Goal: Task Accomplishment & Management: Use online tool/utility

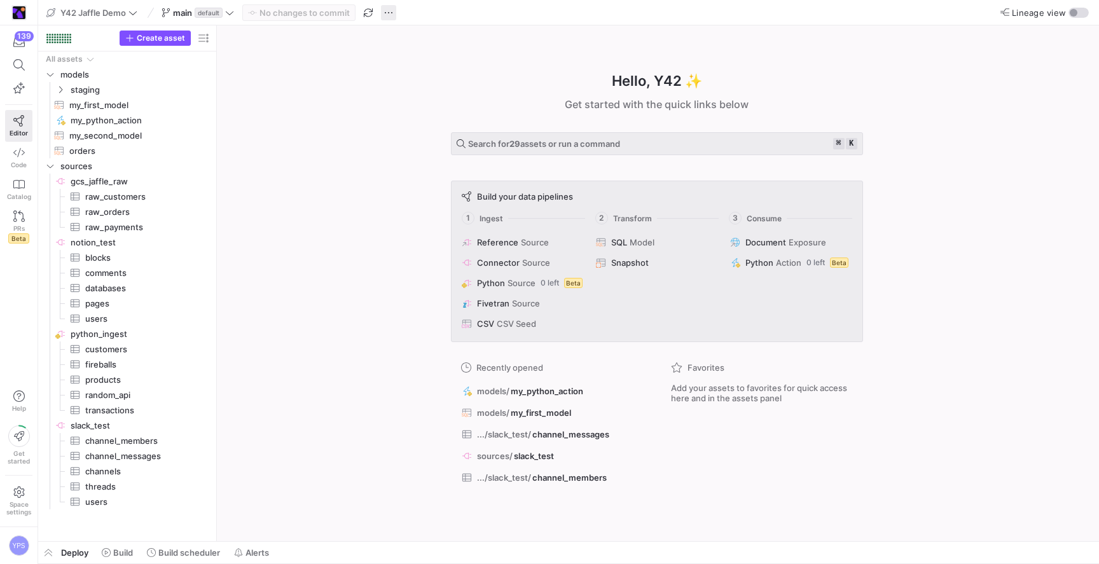
click at [396, 14] on span "button" at bounding box center [388, 12] width 15 height 15
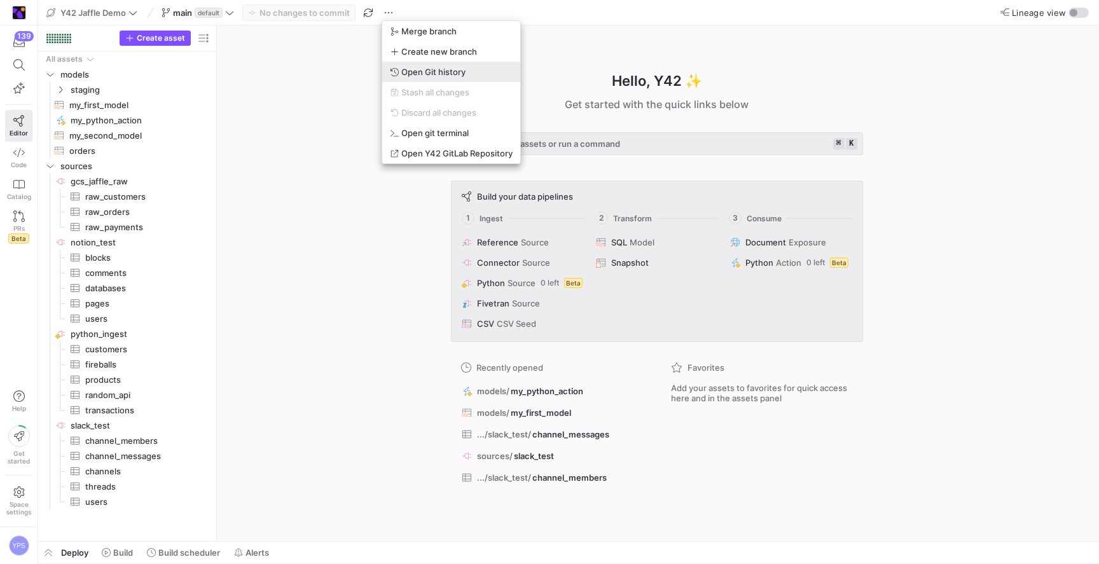
click at [415, 68] on span "Open Git history" at bounding box center [433, 72] width 64 height 10
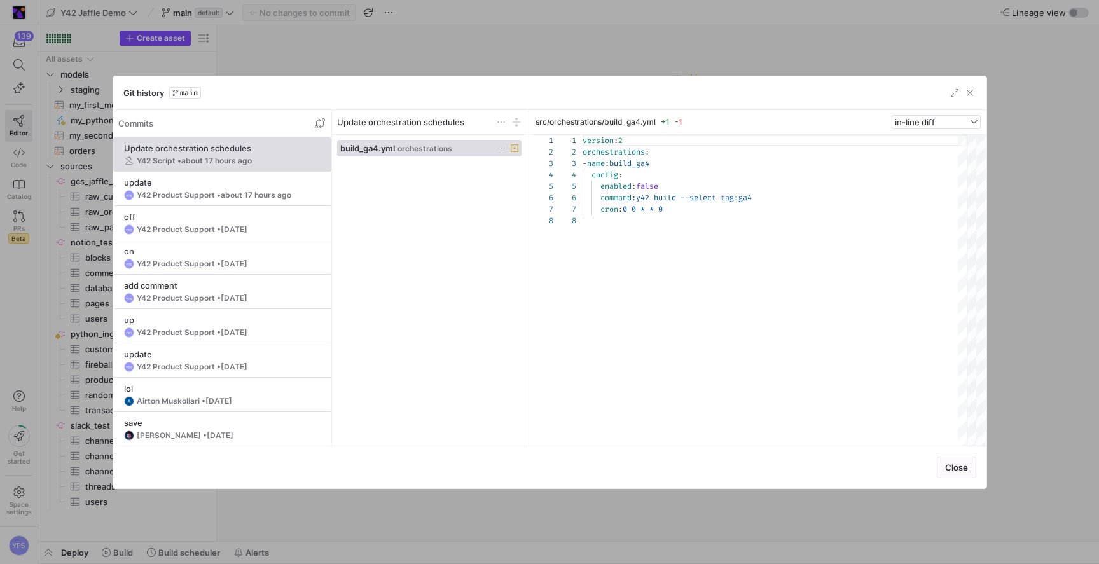
scroll to position [80, 0]
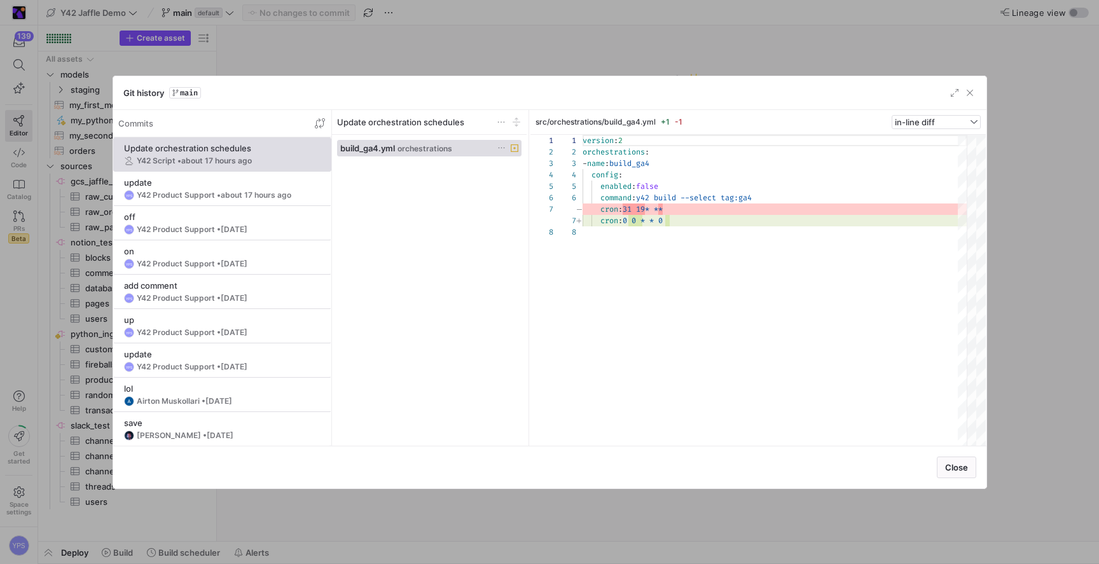
click at [415, 68] on div at bounding box center [549, 282] width 1099 height 564
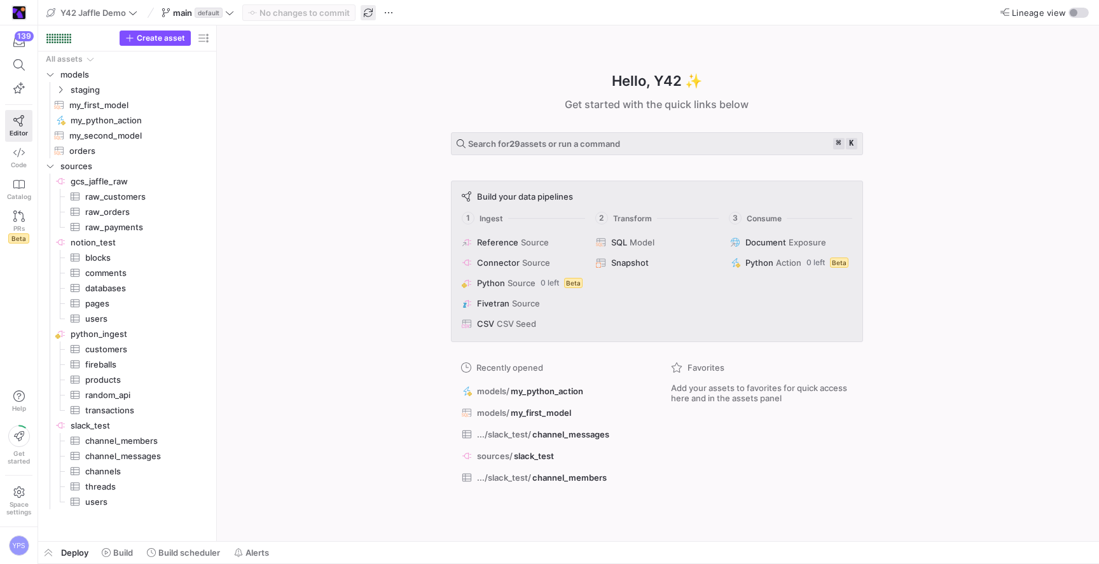
click at [366, 11] on span "button" at bounding box center [368, 12] width 15 height 15
click at [370, 10] on span "button" at bounding box center [368, 12] width 15 height 15
click at [124, 552] on span "Build" at bounding box center [123, 553] width 20 height 10
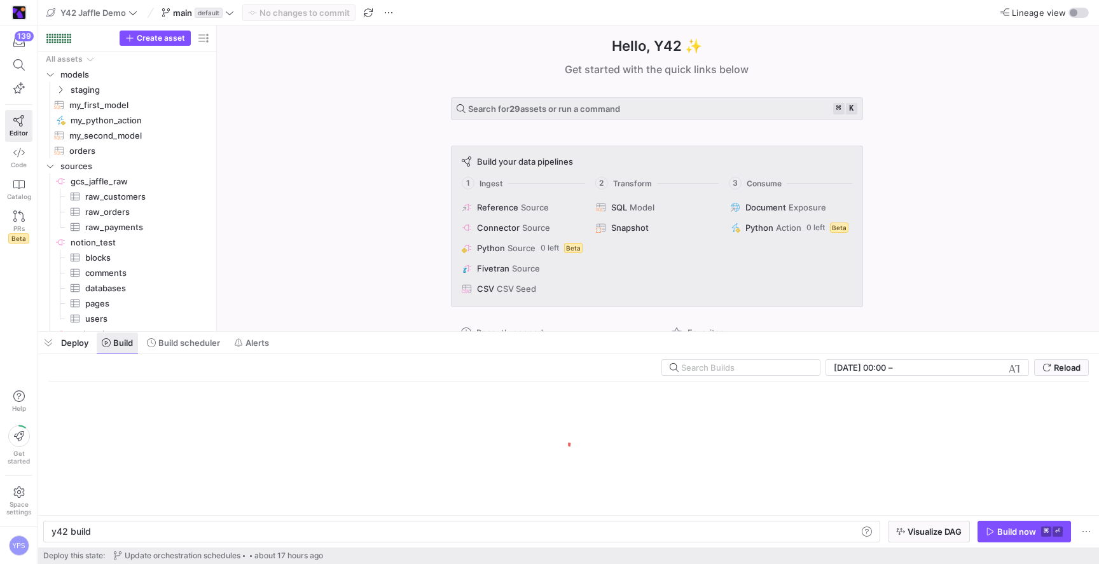
scroll to position [0, 38]
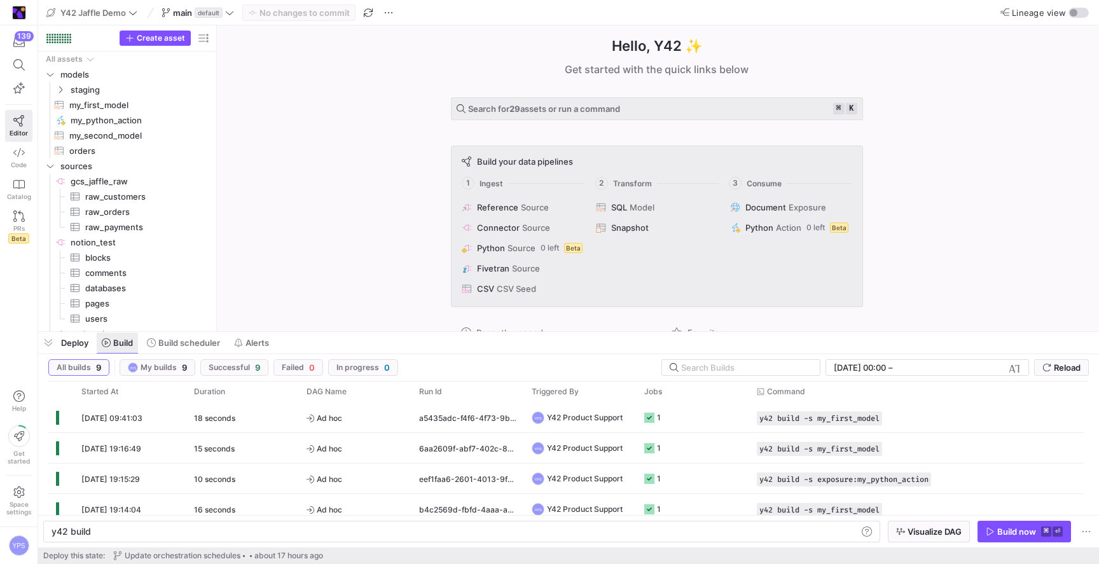
click at [124, 552] on span "Update orchestration schedules" at bounding box center [176, 555] width 127 height 9
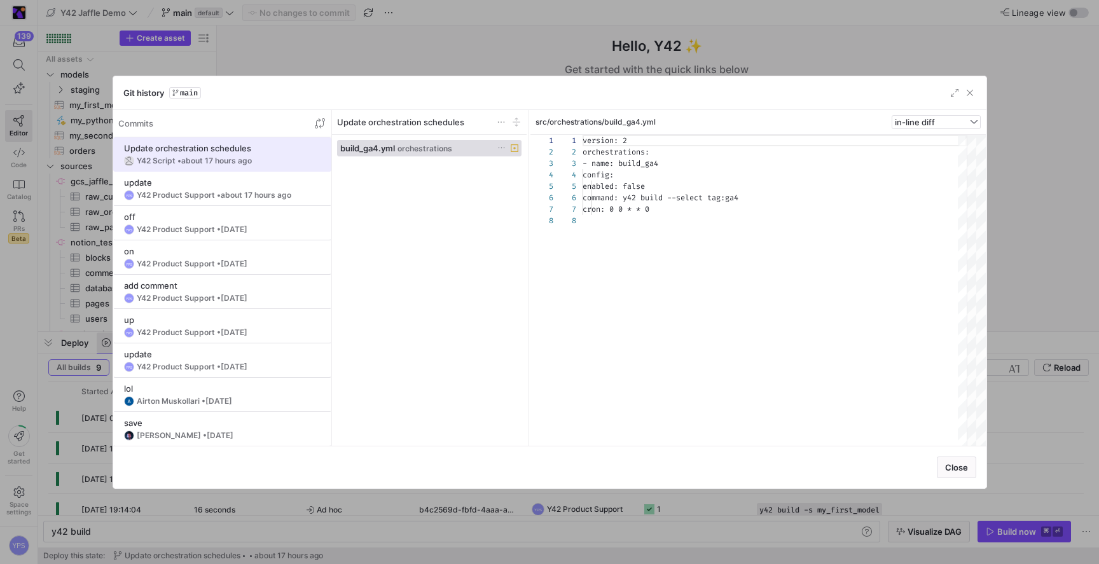
scroll to position [80, 0]
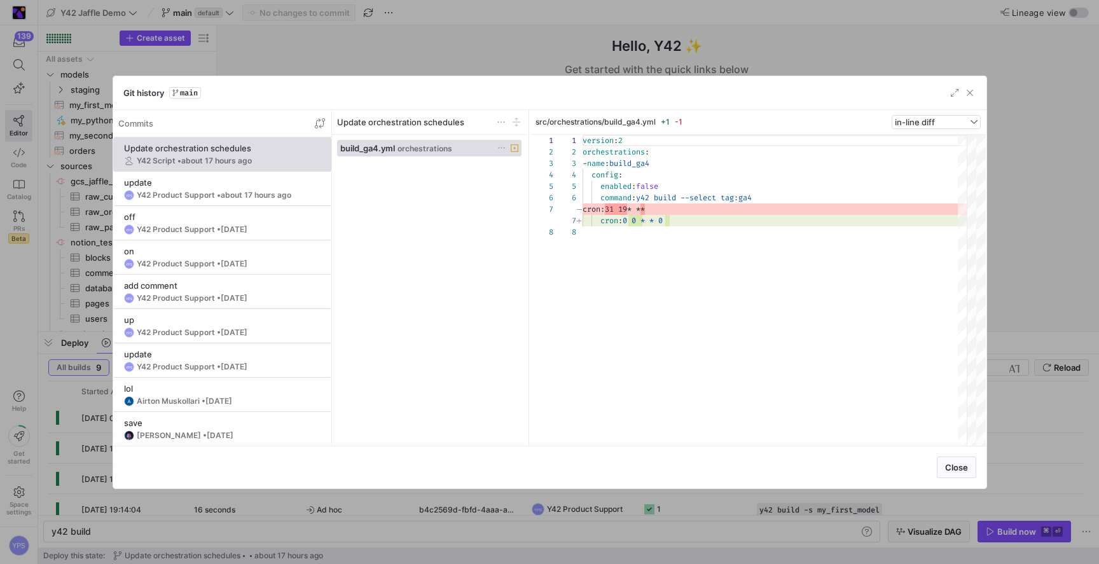
click at [408, 62] on div at bounding box center [549, 282] width 1099 height 564
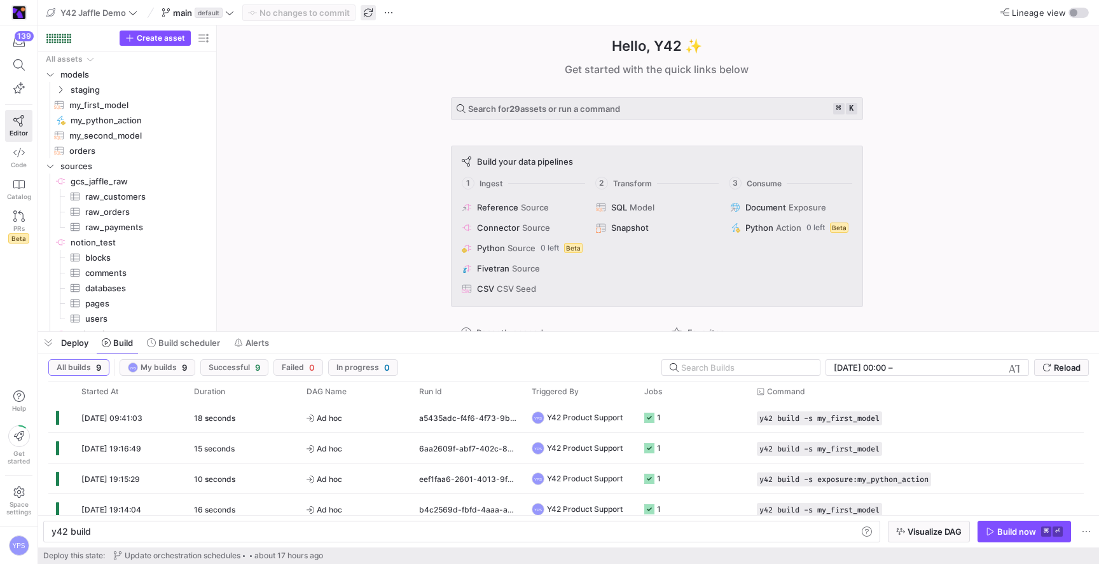
click at [368, 11] on span "button" at bounding box center [368, 12] width 15 height 15
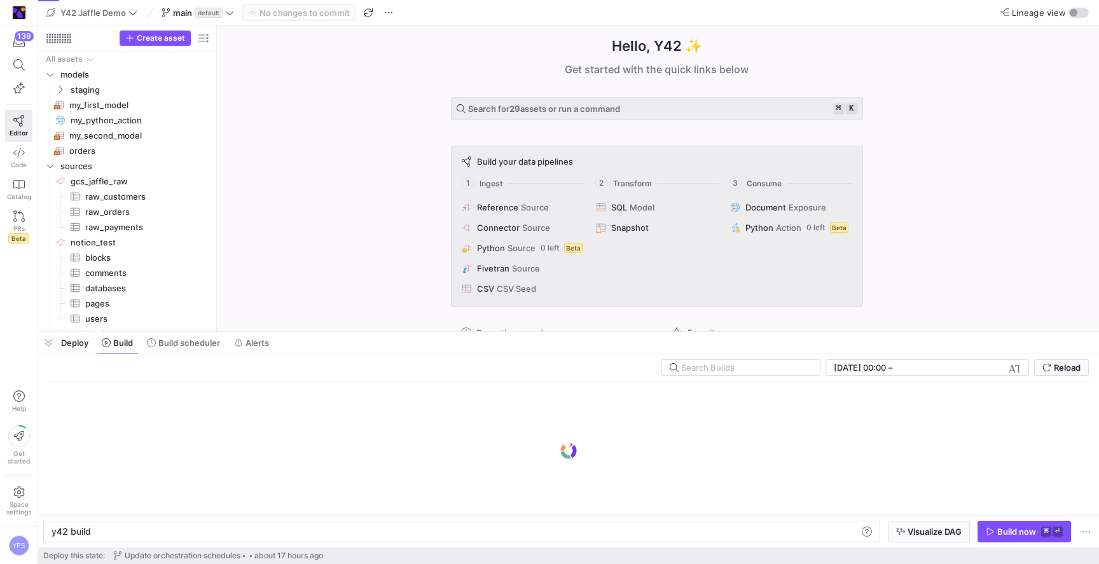
scroll to position [0, 38]
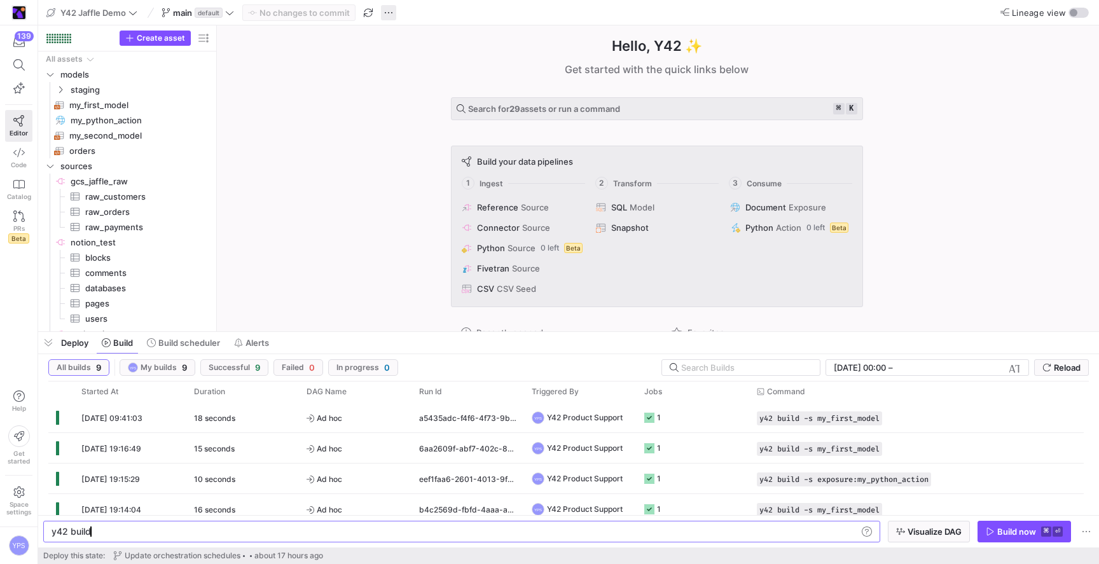
click at [392, 13] on span "button" at bounding box center [388, 12] width 15 height 15
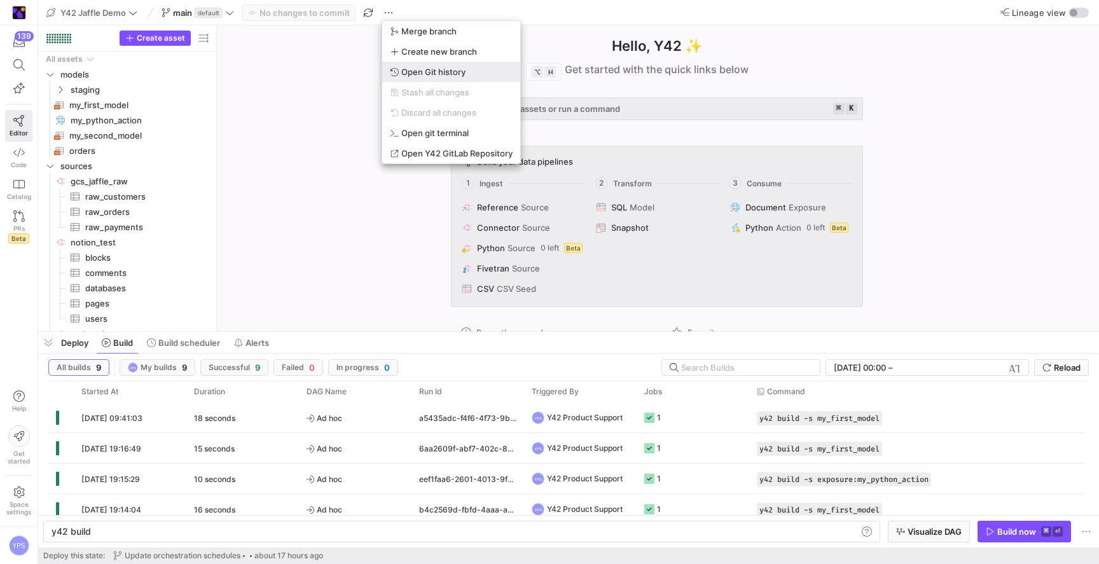
click at [424, 69] on span "Open Git history" at bounding box center [433, 72] width 64 height 10
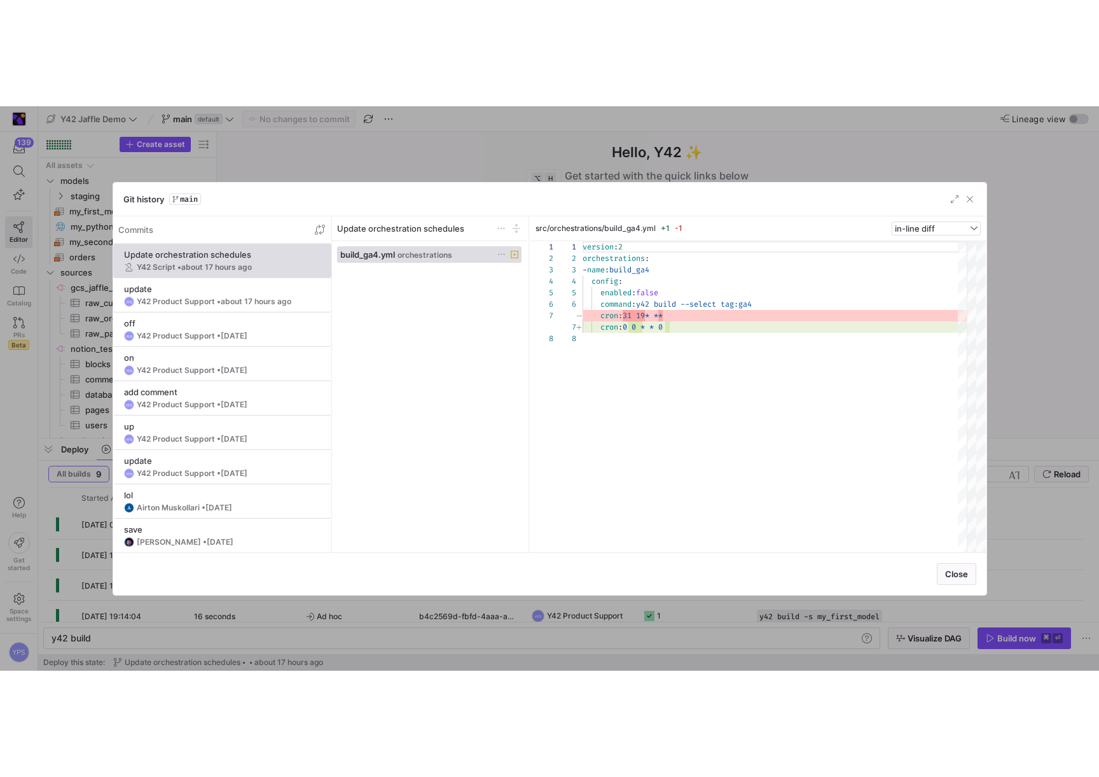
scroll to position [80, 0]
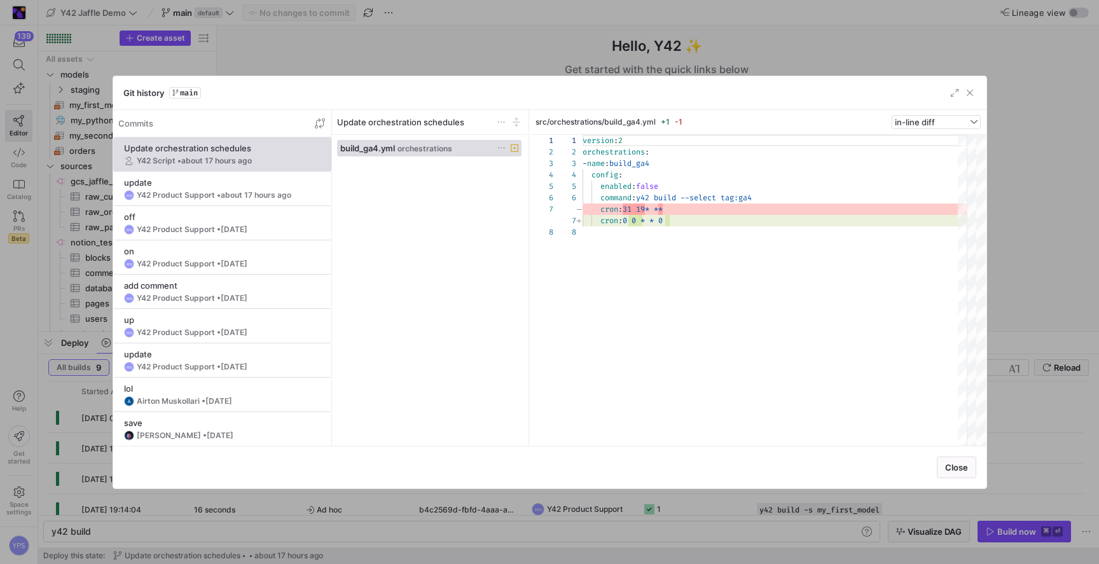
click at [424, 69] on div at bounding box center [549, 282] width 1099 height 564
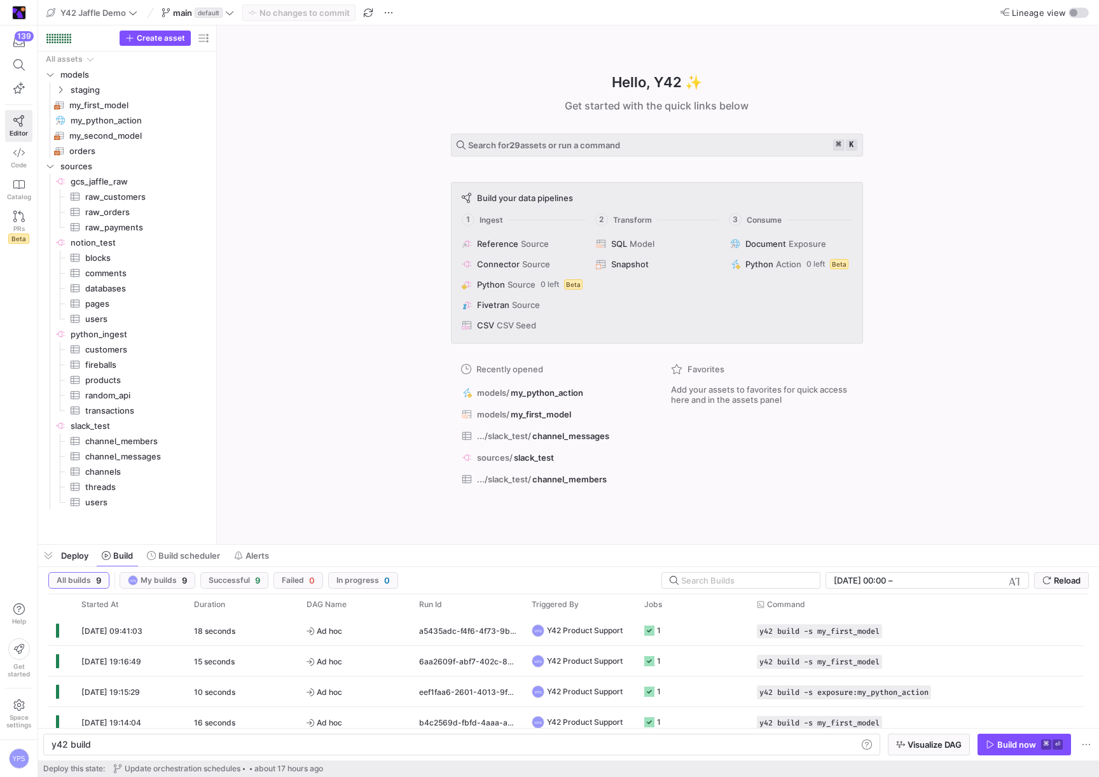
click at [348, 113] on div "Hello, Y42 ✨ Get started with the quick links below Search for 29 assets or run…" at bounding box center [657, 284] width 870 height 518
click at [369, 10] on span "button" at bounding box center [368, 12] width 15 height 15
click at [391, 10] on span "button" at bounding box center [388, 12] width 15 height 15
click at [428, 68] on span "Open Git history" at bounding box center [433, 72] width 64 height 10
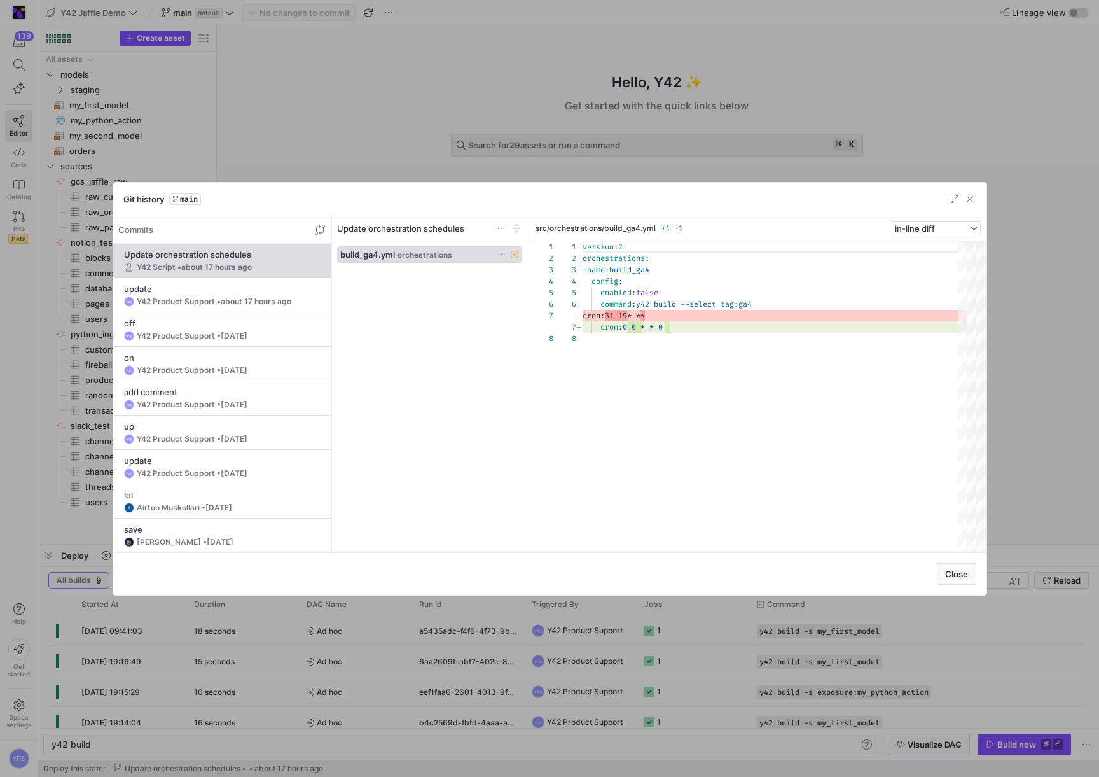
click at [428, 68] on div at bounding box center [549, 388] width 1099 height 777
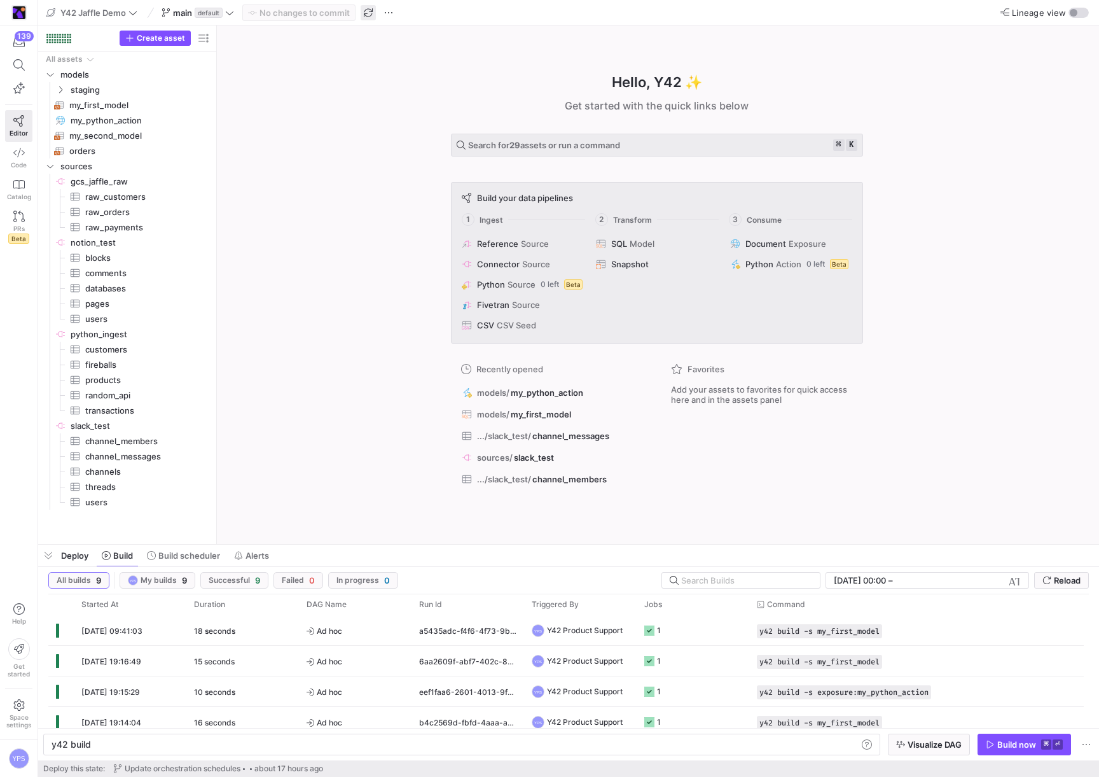
click at [370, 8] on span "button" at bounding box center [368, 12] width 15 height 15
click at [385, 11] on span "button" at bounding box center [388, 12] width 15 height 15
click at [429, 67] on span "Open Git history" at bounding box center [433, 72] width 64 height 10
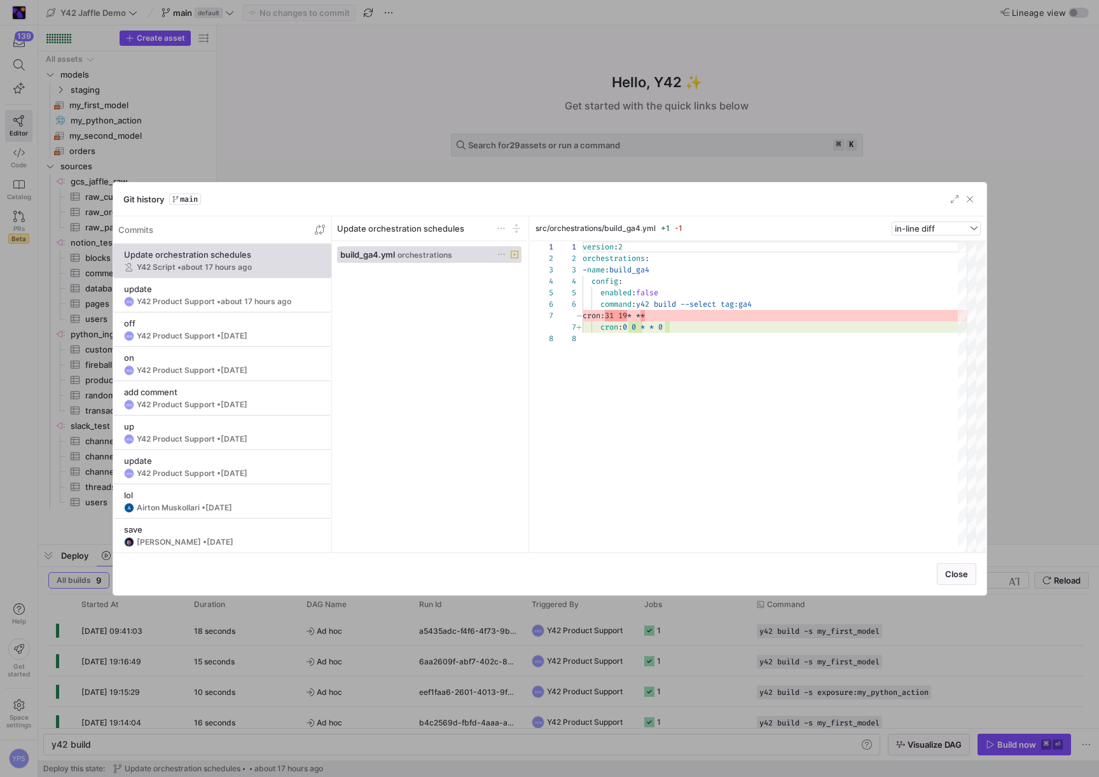
click at [429, 66] on div at bounding box center [549, 388] width 1099 height 777
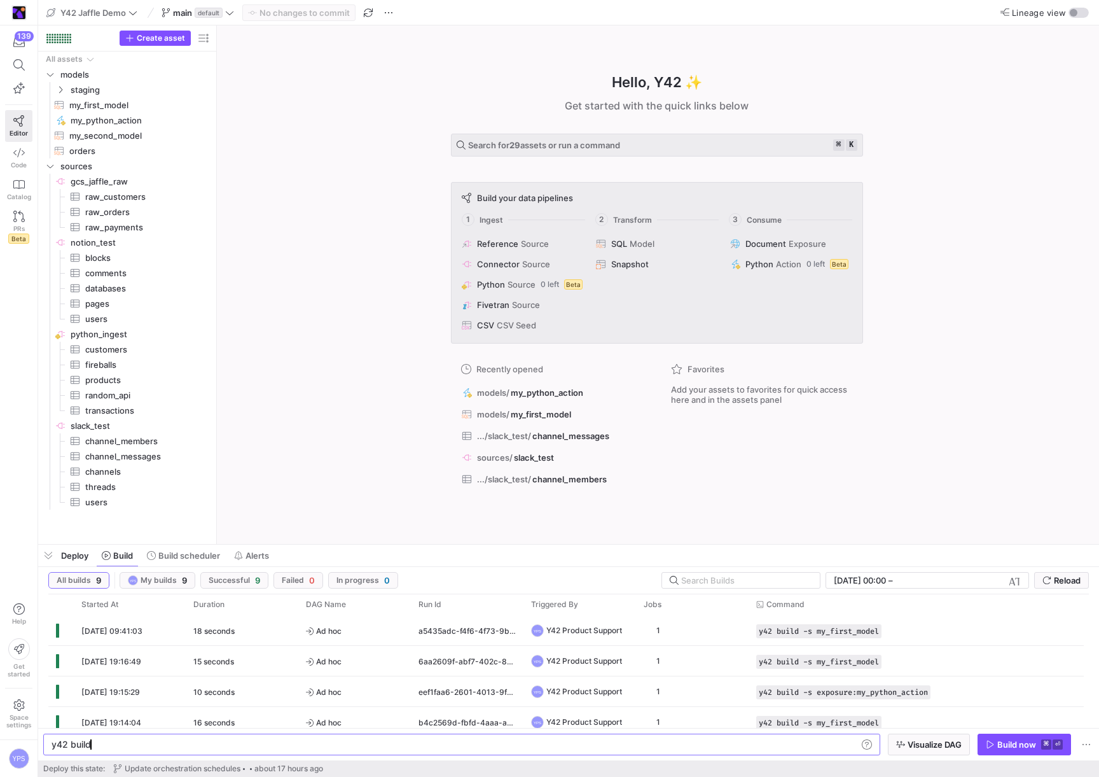
scroll to position [0, 38]
click at [362, 8] on span "button" at bounding box center [368, 12] width 15 height 15
click at [390, 11] on span "button" at bounding box center [388, 12] width 15 height 15
click at [450, 73] on span "Open Git history" at bounding box center [433, 72] width 64 height 10
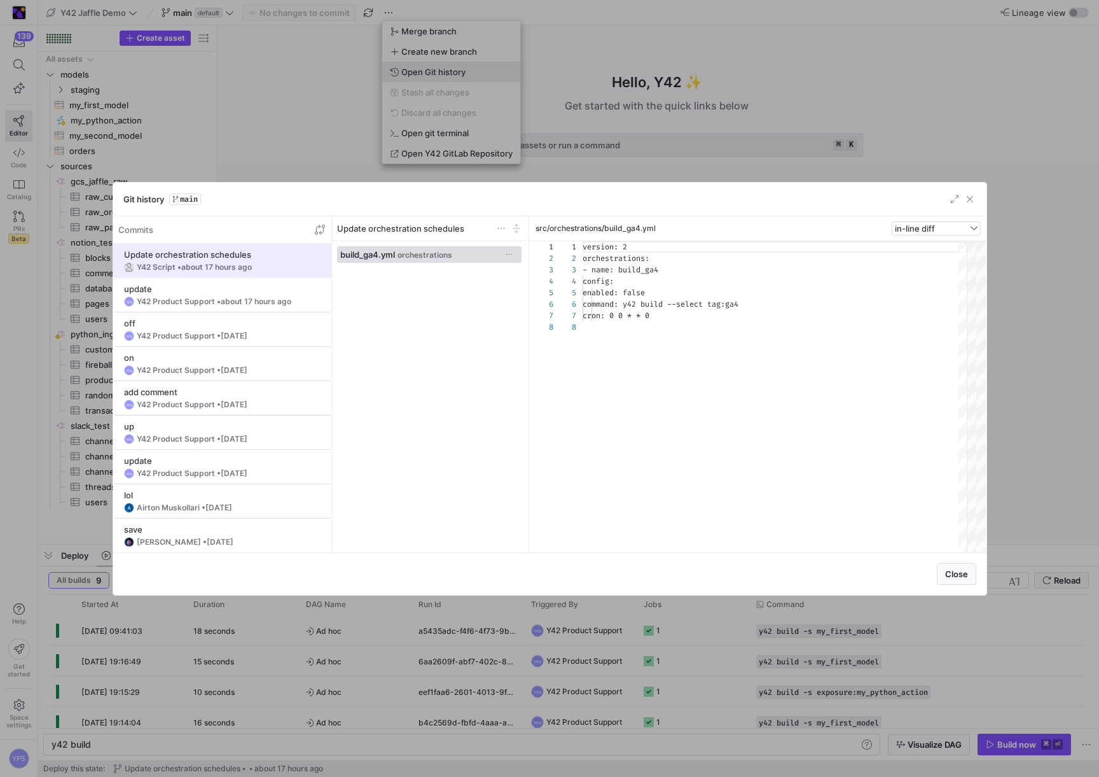
scroll to position [80, 0]
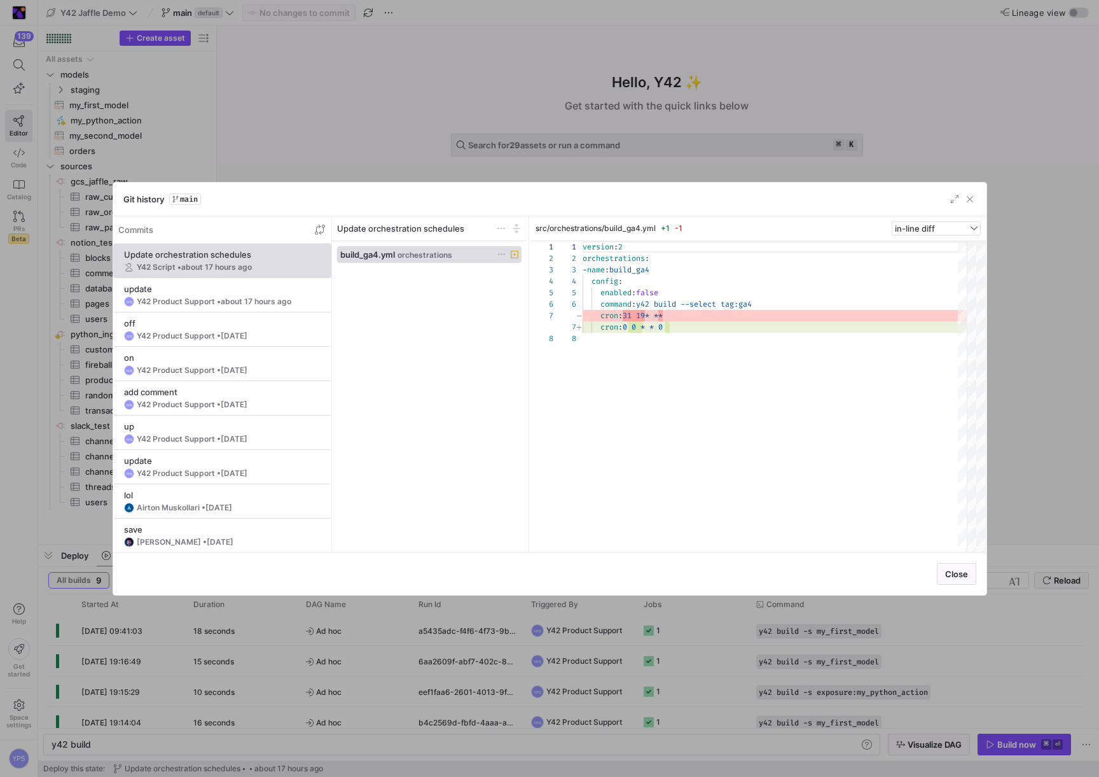
click at [450, 73] on div at bounding box center [549, 388] width 1099 height 777
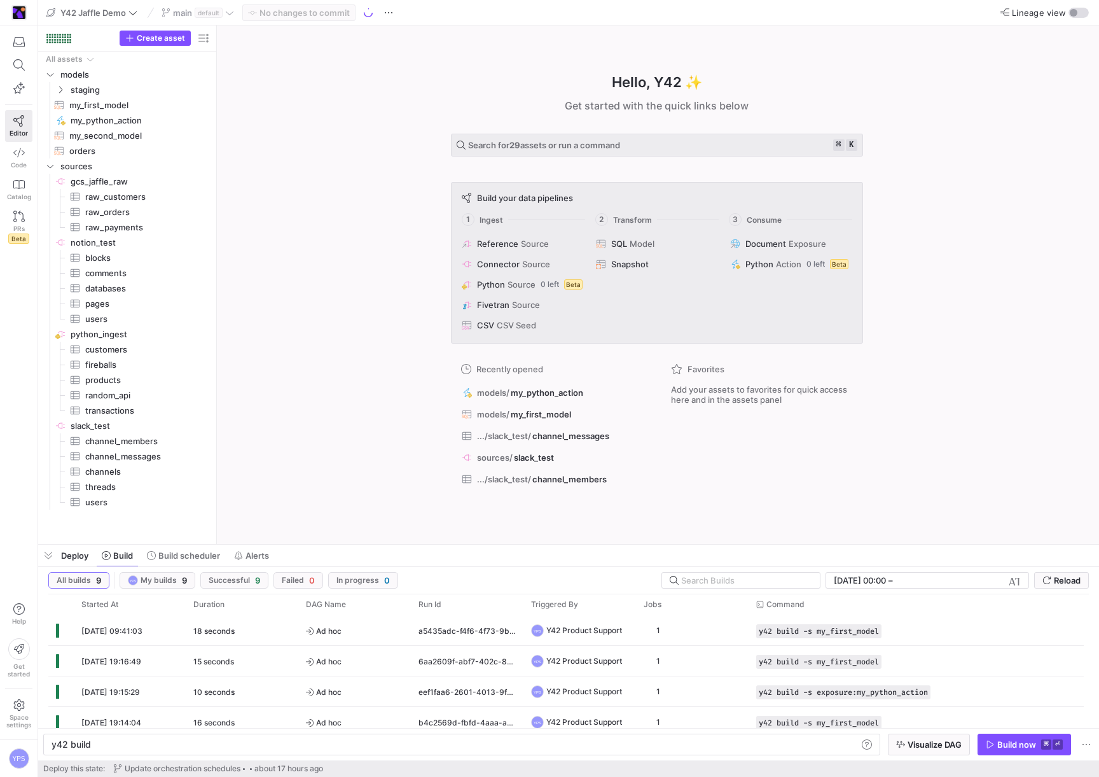
scroll to position [0, 38]
click at [385, 5] on span "button" at bounding box center [388, 12] width 15 height 15
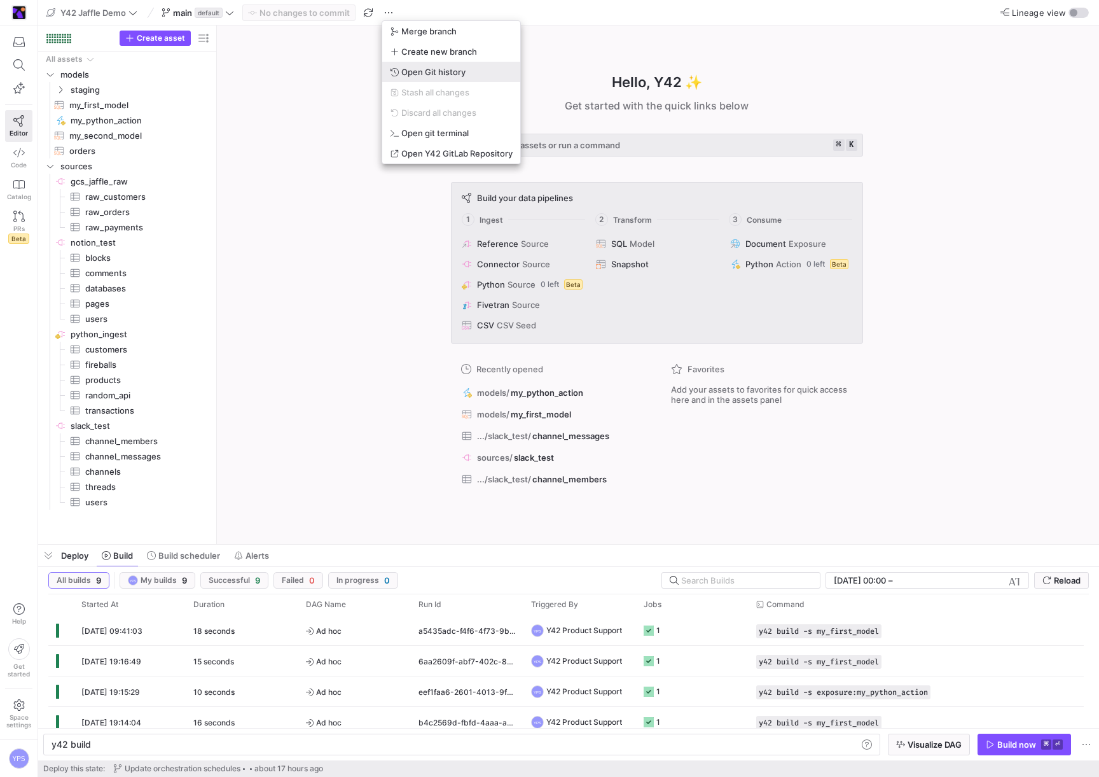
click at [457, 70] on span "Open Git history" at bounding box center [433, 72] width 64 height 10
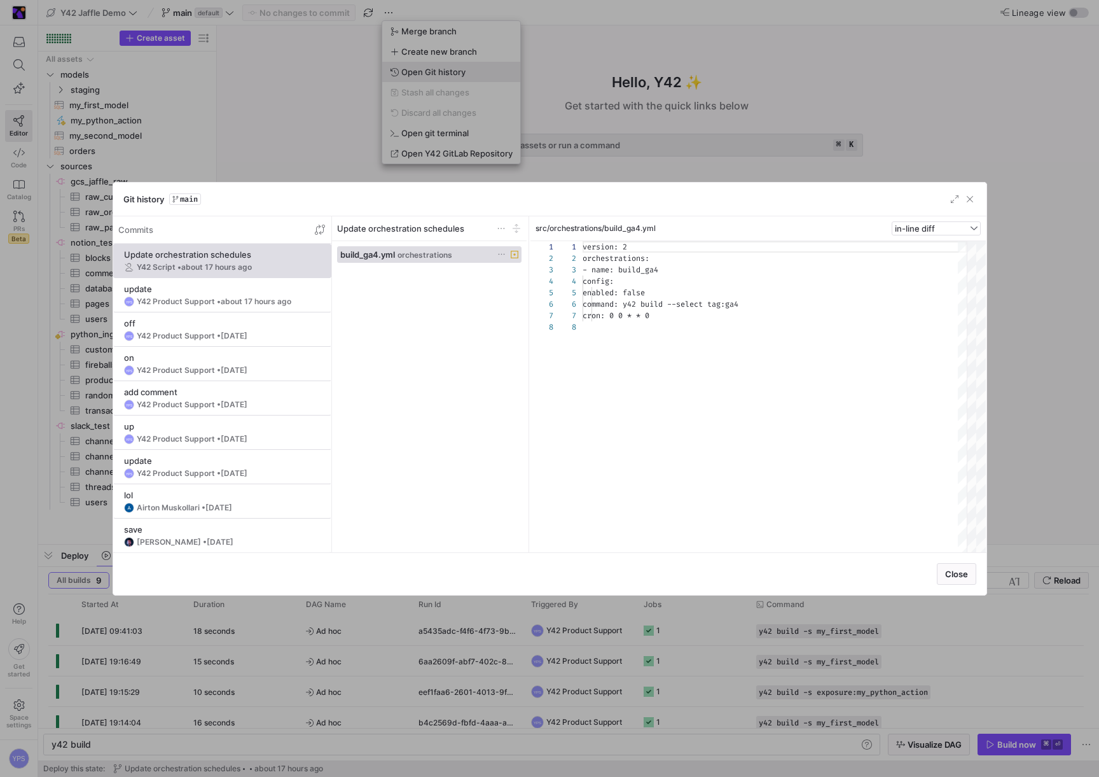
scroll to position [80, 0]
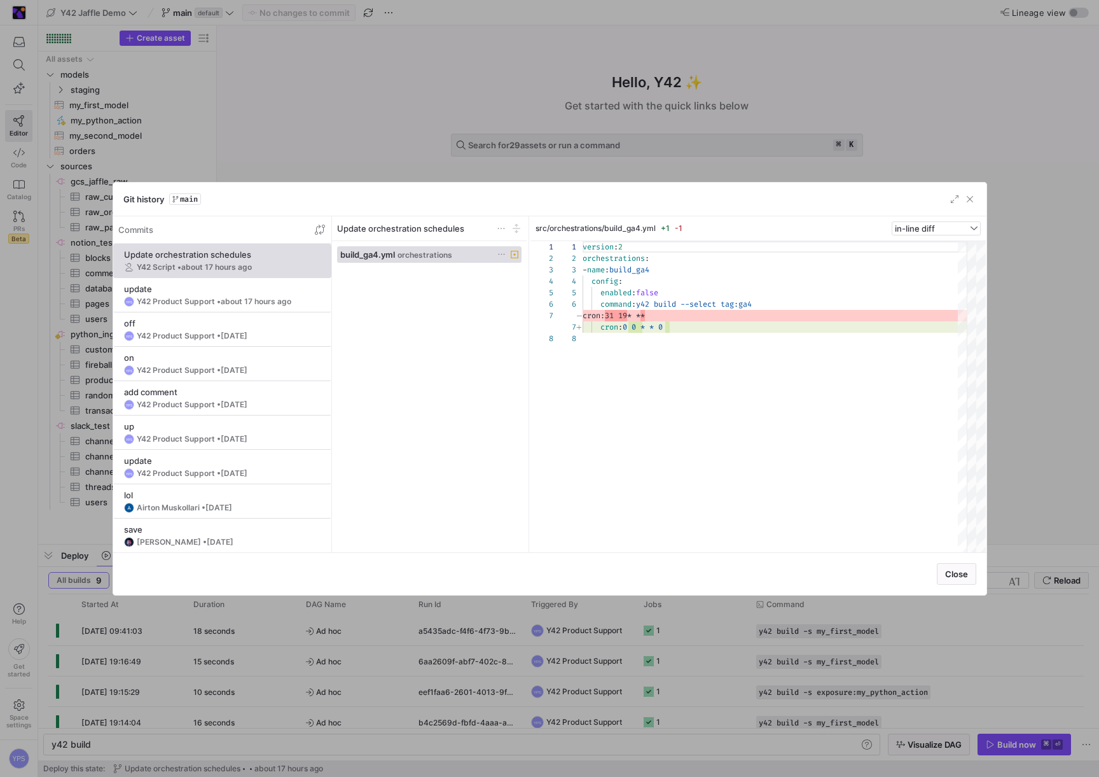
click at [457, 70] on div at bounding box center [549, 388] width 1099 height 777
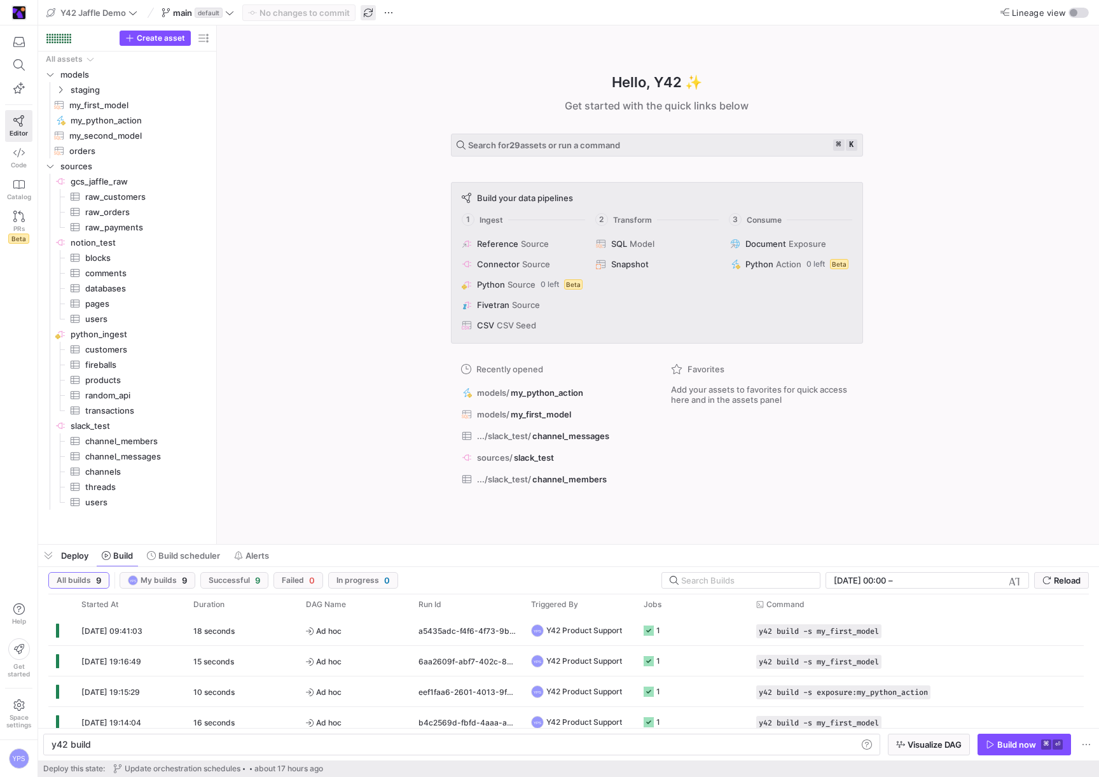
click at [371, 12] on span "button" at bounding box center [368, 12] width 15 height 15
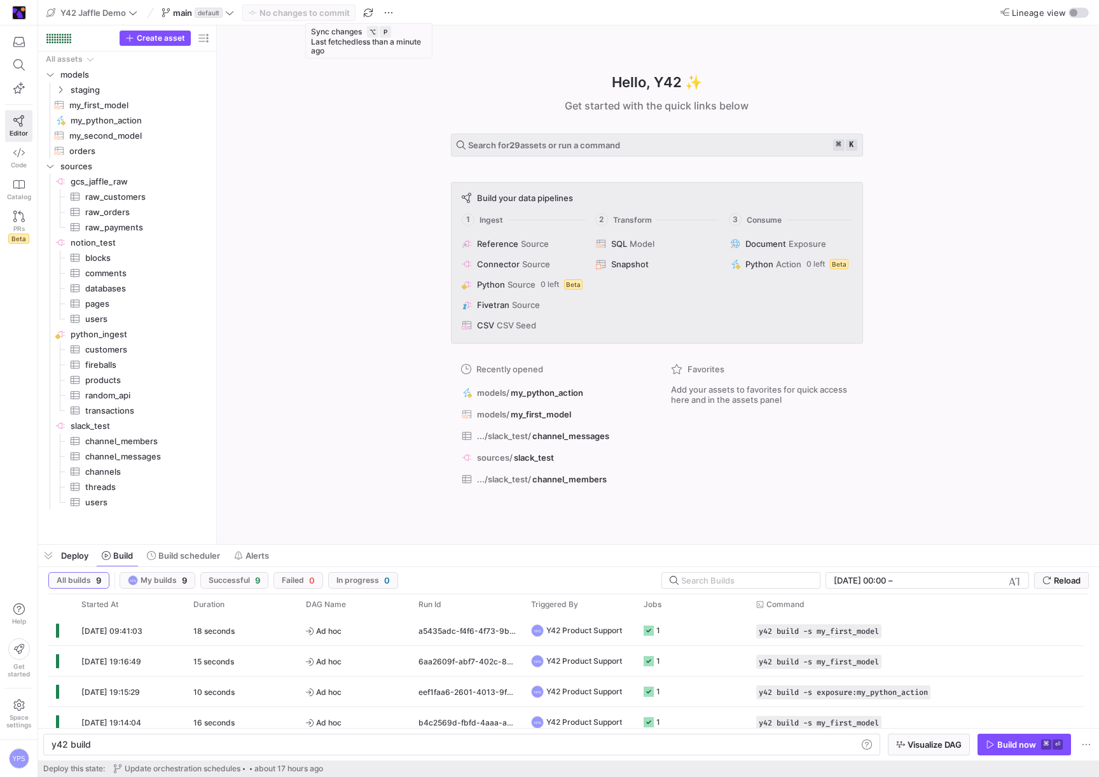
click at [371, 12] on span "button" at bounding box center [368, 12] width 15 height 15
click at [370, 11] on span "button" at bounding box center [368, 12] width 15 height 15
click at [367, 10] on span "button" at bounding box center [368, 12] width 15 height 15
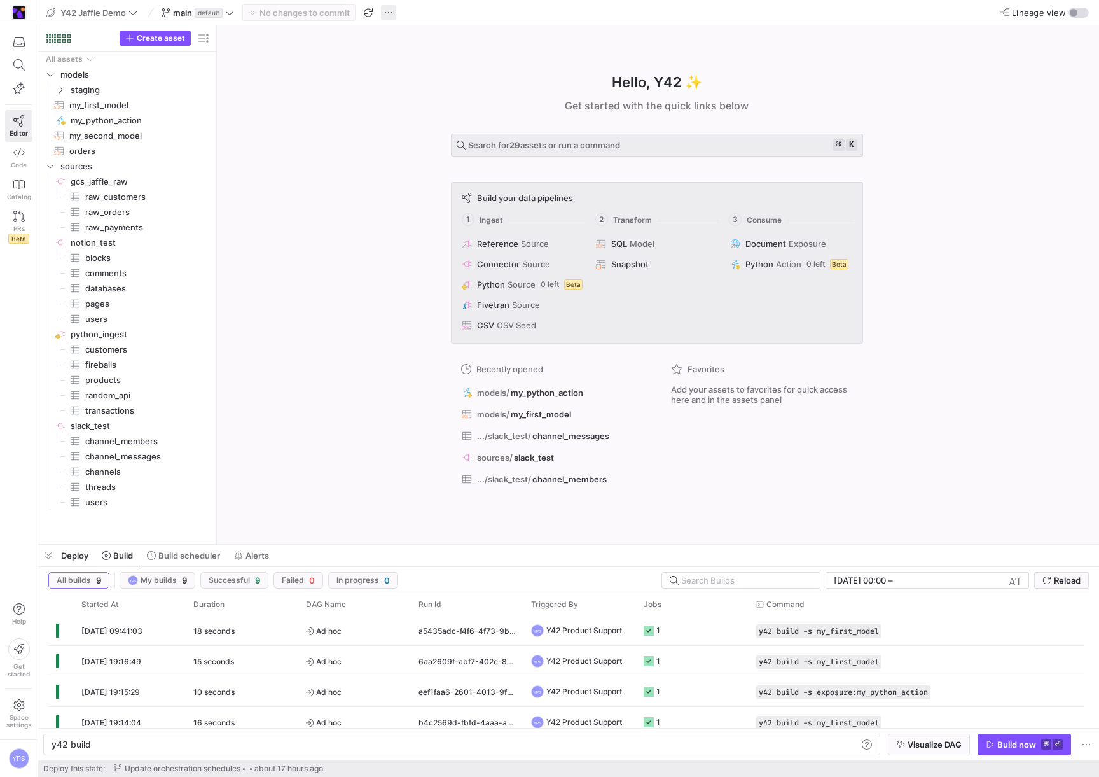
click at [389, 12] on span "button" at bounding box center [388, 12] width 15 height 15
click at [420, 71] on span "Open Git history" at bounding box center [433, 72] width 64 height 10
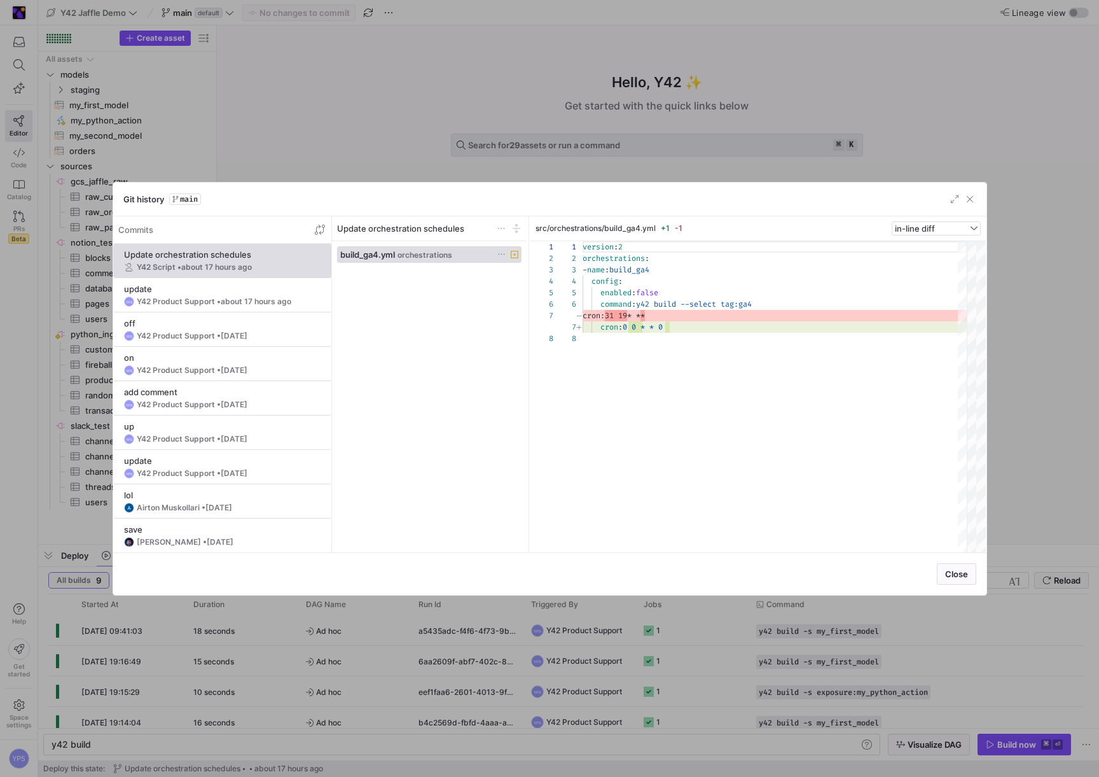
click at [420, 71] on div at bounding box center [549, 388] width 1099 height 777
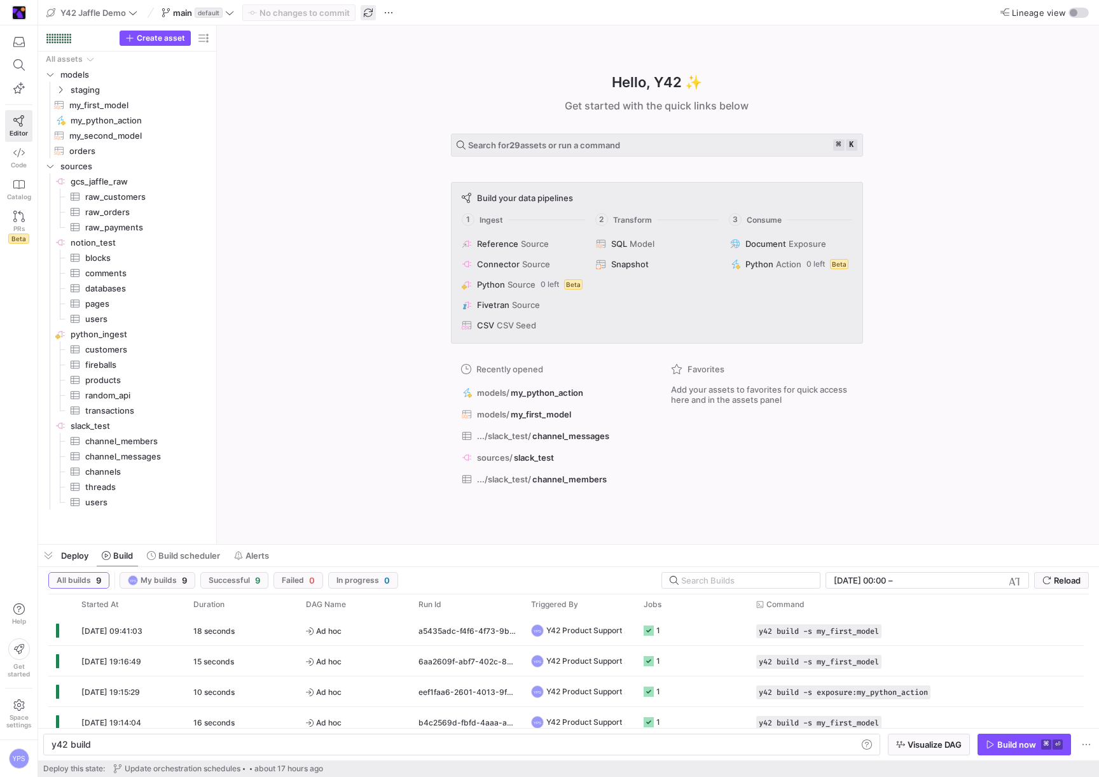
click at [371, 16] on span "button" at bounding box center [368, 12] width 15 height 15
click at [18, 147] on icon at bounding box center [18, 152] width 11 height 11
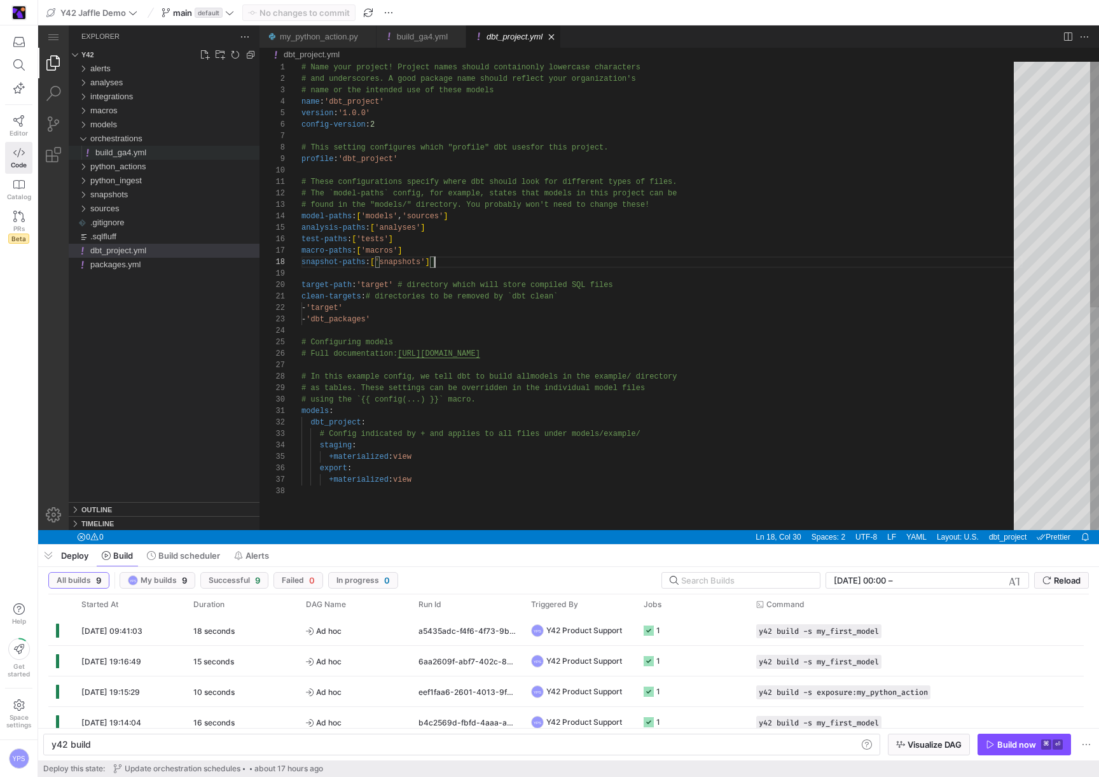
scroll to position [80, 134]
click at [135, 153] on span "build_ga4.yml" at bounding box center [120, 153] width 51 height 10
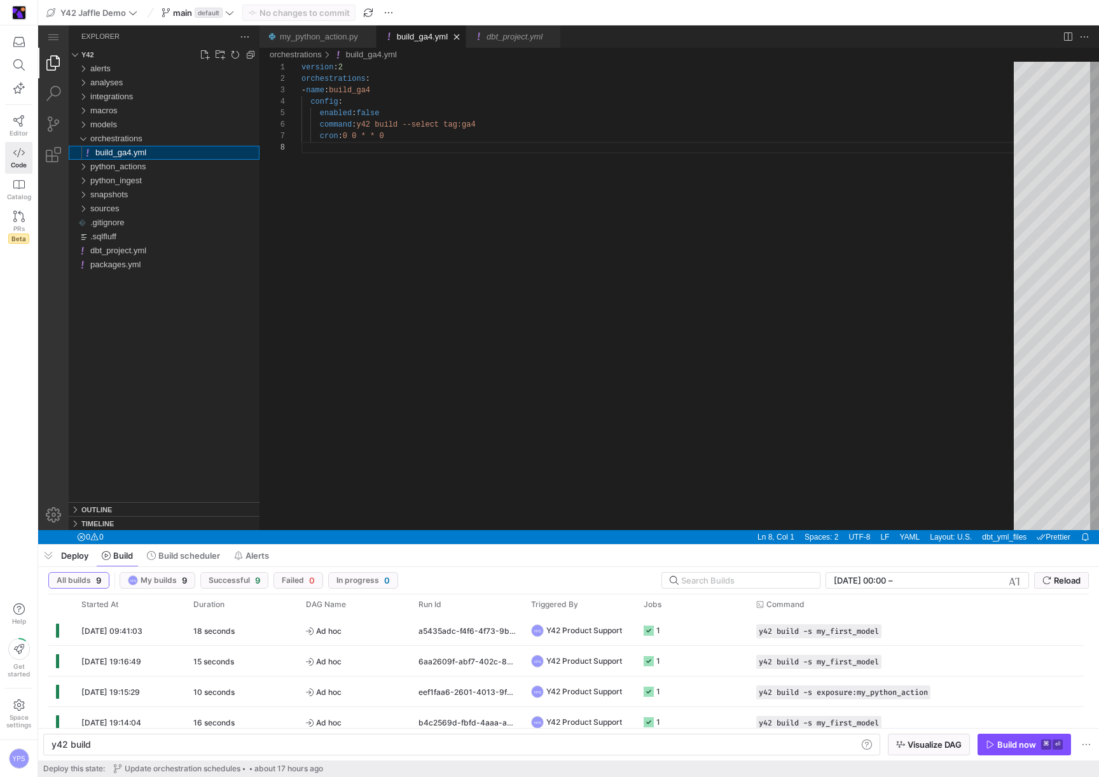
scroll to position [80, 0]
click at [367, 212] on div "version : 2 orchestrations : - name : build_ga4 config : enabled : false comman…" at bounding box center [661, 336] width 721 height 548
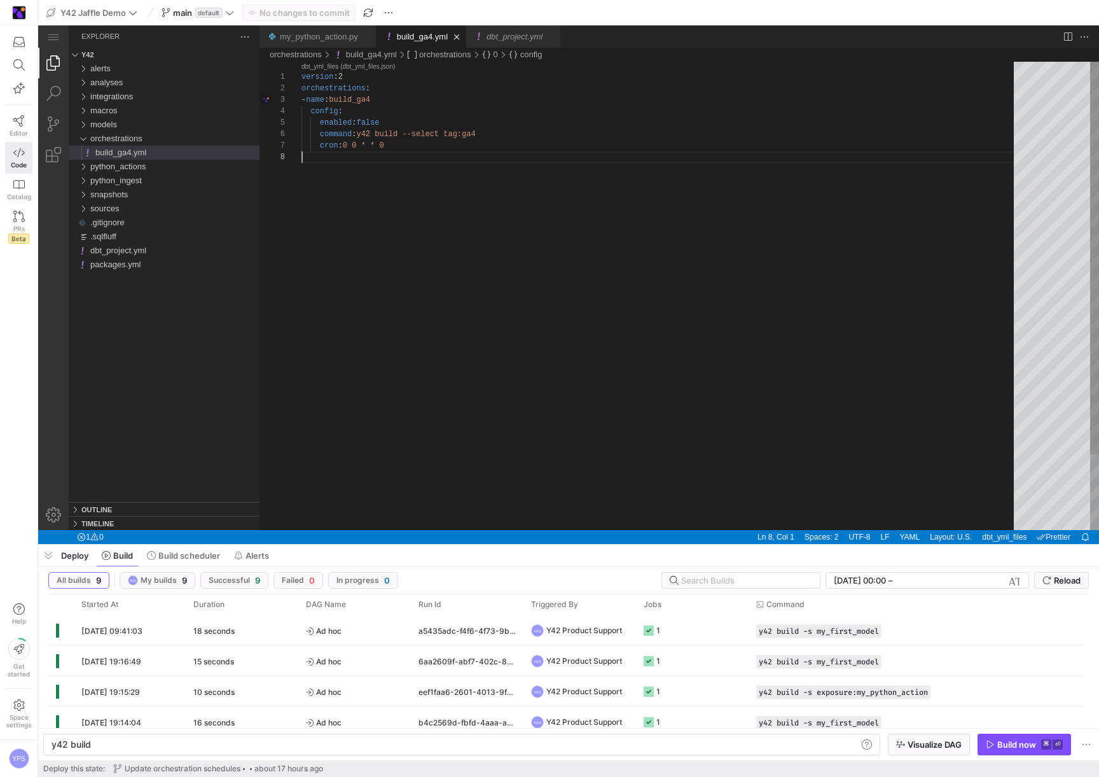
click at [663, 150] on div "version : 2 orchestrations : - name : build_ga4 config : enabled : false comman…" at bounding box center [661, 341] width 721 height 558
click at [370, 15] on span "button" at bounding box center [368, 12] width 15 height 15
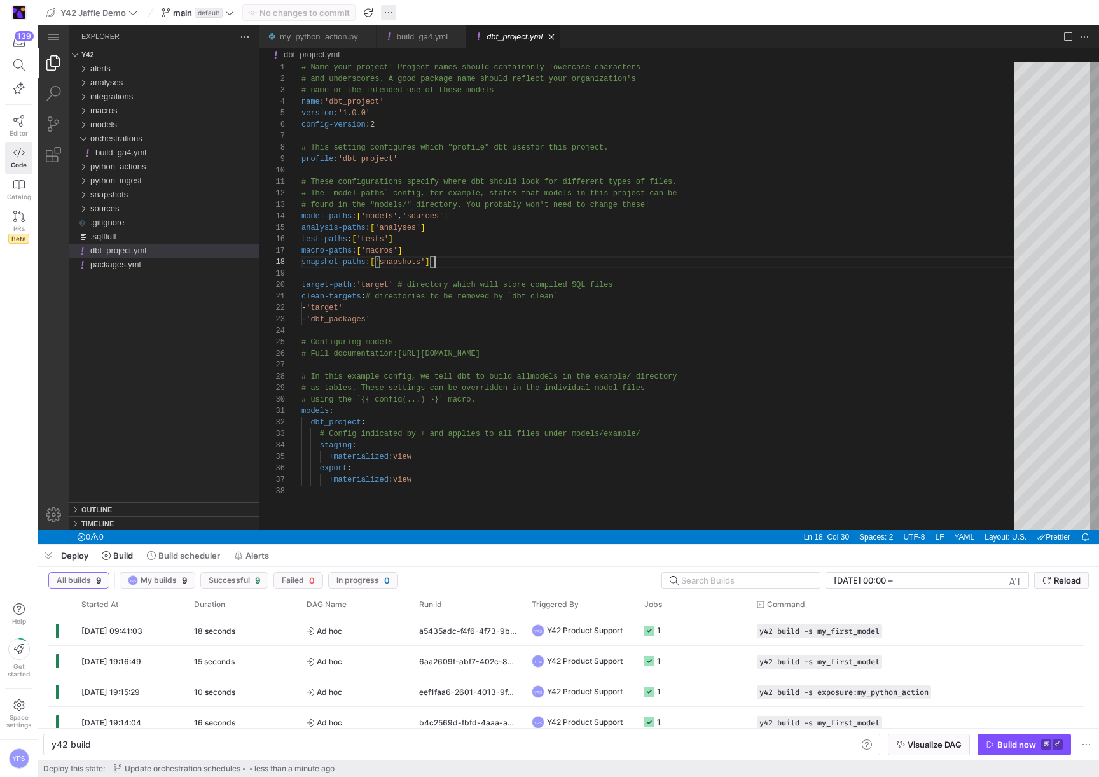
scroll to position [80, 134]
click at [389, 11] on span "button" at bounding box center [388, 12] width 15 height 15
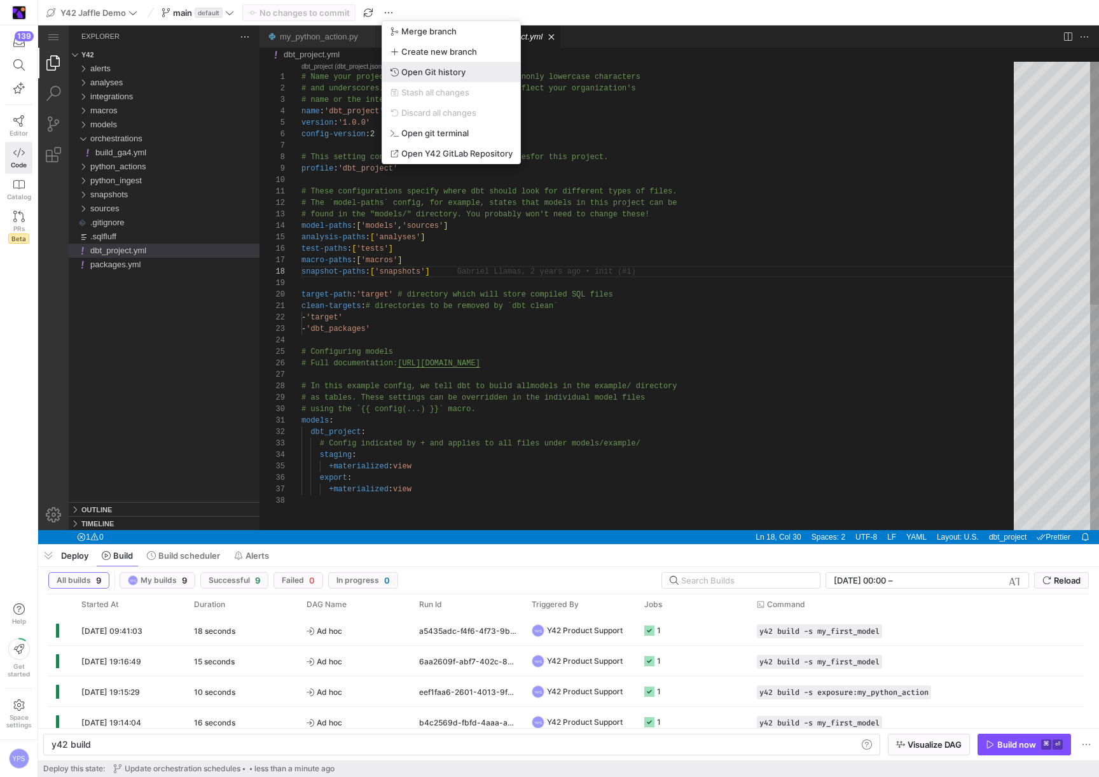
click at [416, 64] on button "Open Git history" at bounding box center [451, 72] width 138 height 20
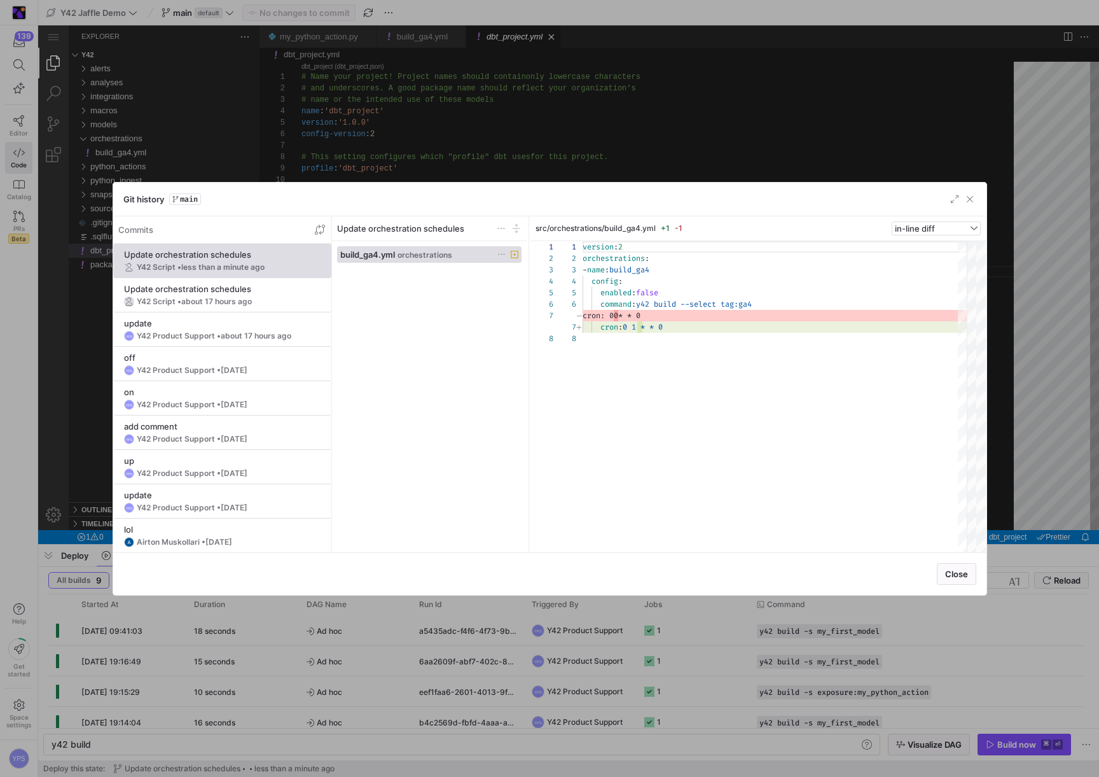
scroll to position [80, 0]
click at [496, 101] on div at bounding box center [549, 388] width 1099 height 777
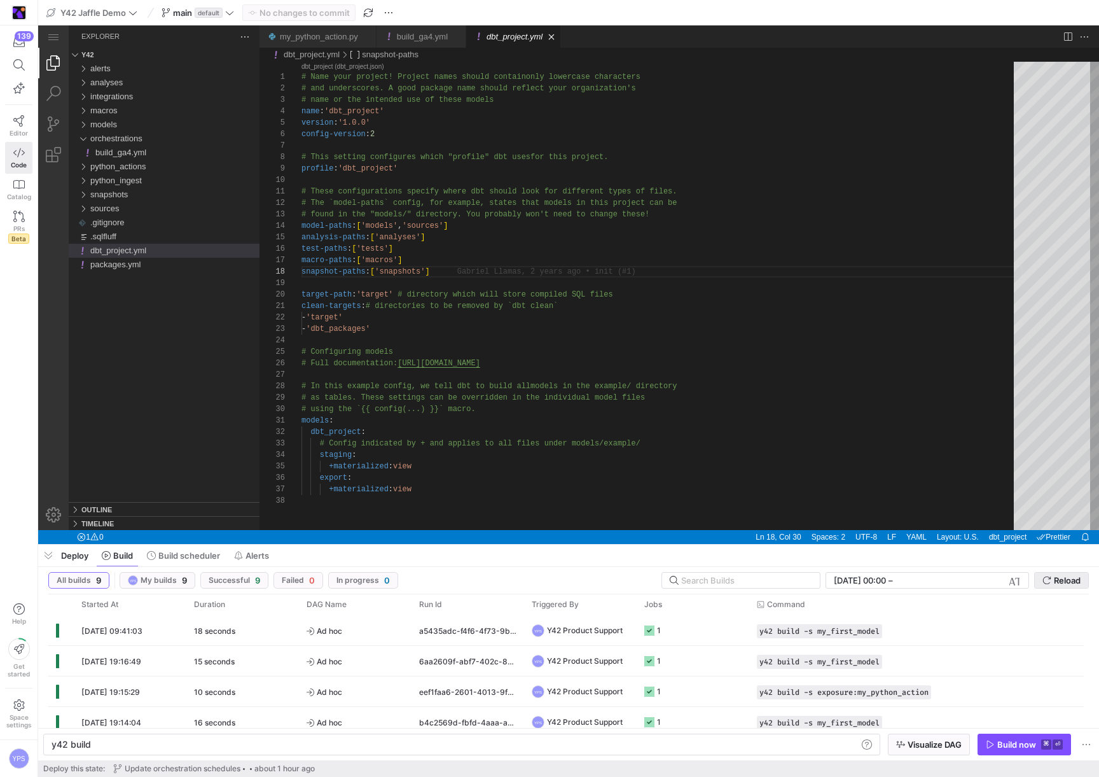
click at [1054, 584] on span "Reload" at bounding box center [1067, 580] width 27 height 10
click at [877, 627] on span "button" at bounding box center [873, 631] width 13 height 13
click at [805, 746] on div "y42 build" at bounding box center [455, 744] width 806 height 10
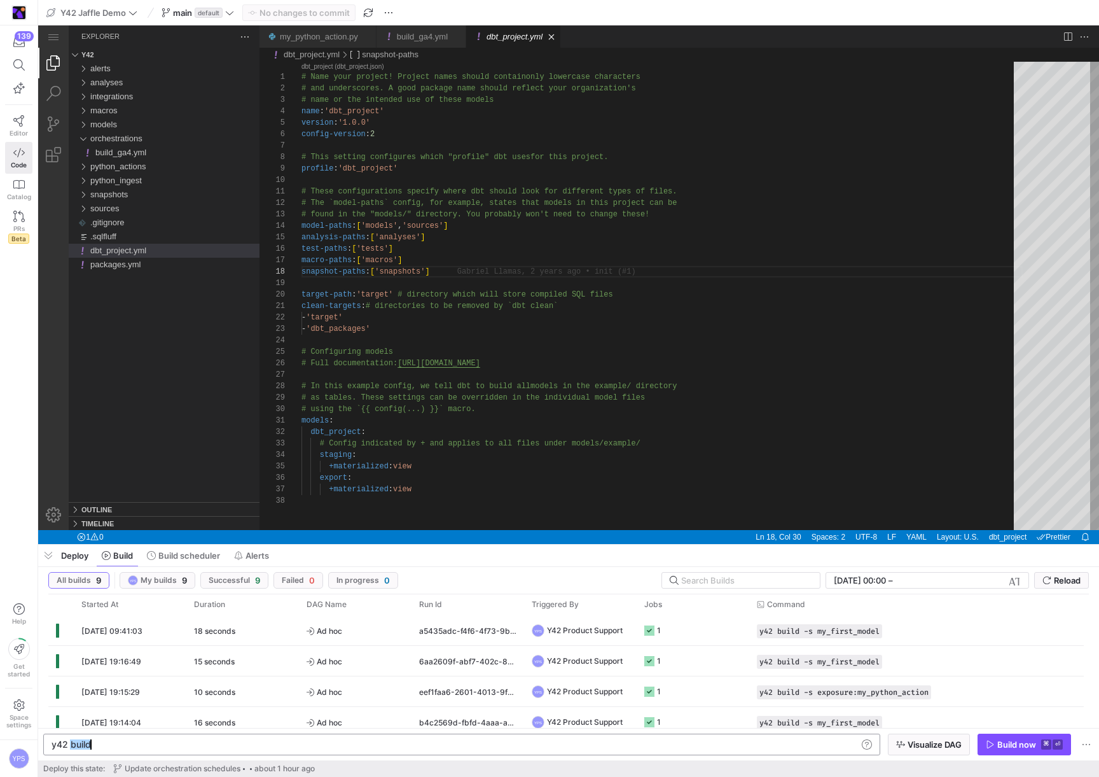
click at [805, 746] on div "y42 build" at bounding box center [455, 744] width 806 height 10
type textarea "y42 build -s my_first_model"
click at [1001, 737] on span "button" at bounding box center [1024, 744] width 92 height 20
click at [1063, 582] on span "Reload" at bounding box center [1067, 580] width 27 height 10
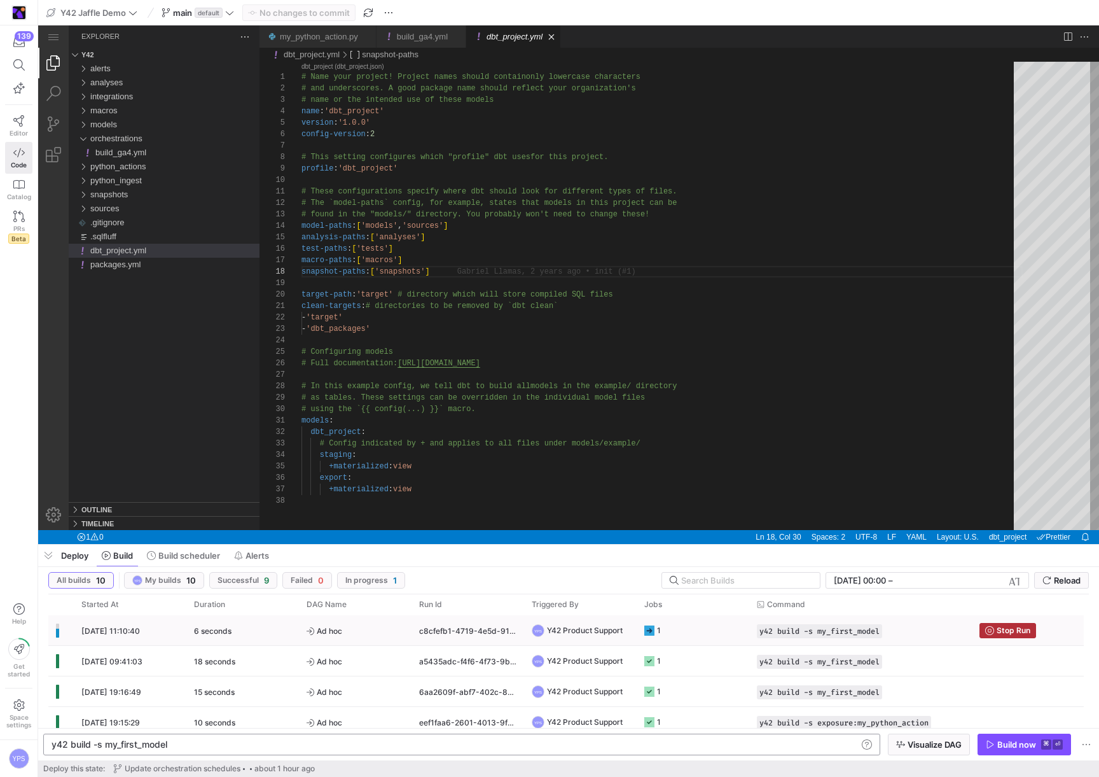
click at [691, 625] on y42-job-status-cell-renderer "1" at bounding box center [692, 630] width 97 height 29
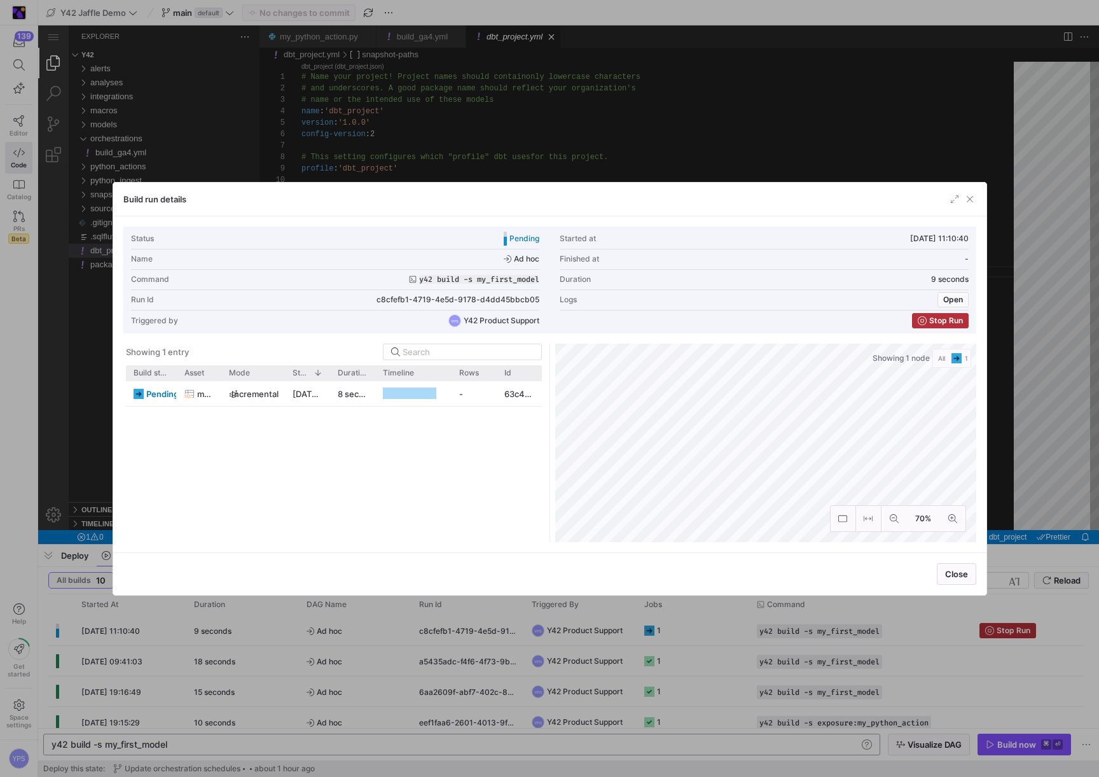
click at [728, 133] on div at bounding box center [549, 388] width 1099 height 777
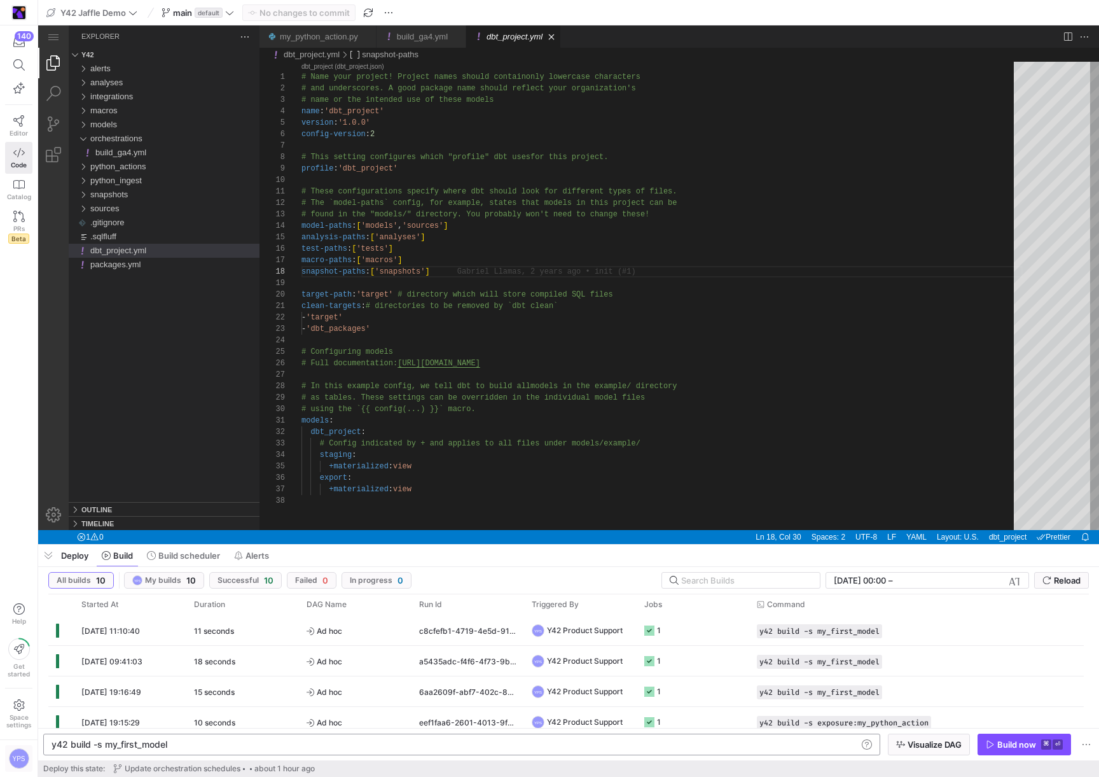
click at [18, 762] on div "YPS" at bounding box center [19, 758] width 20 height 20
click at [42, 734] on span "Sign out" at bounding box center [41, 734] width 32 height 10
